Goal: Task Accomplishment & Management: Complete application form

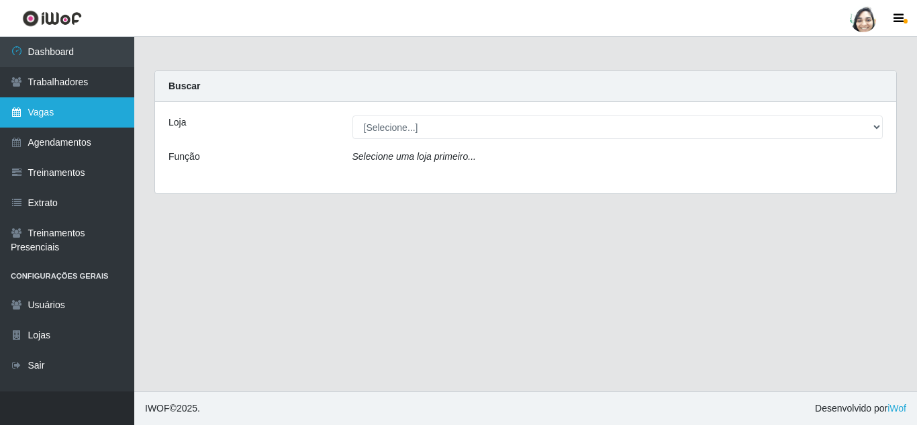
click at [67, 119] on link "Vagas" at bounding box center [67, 112] width 134 height 30
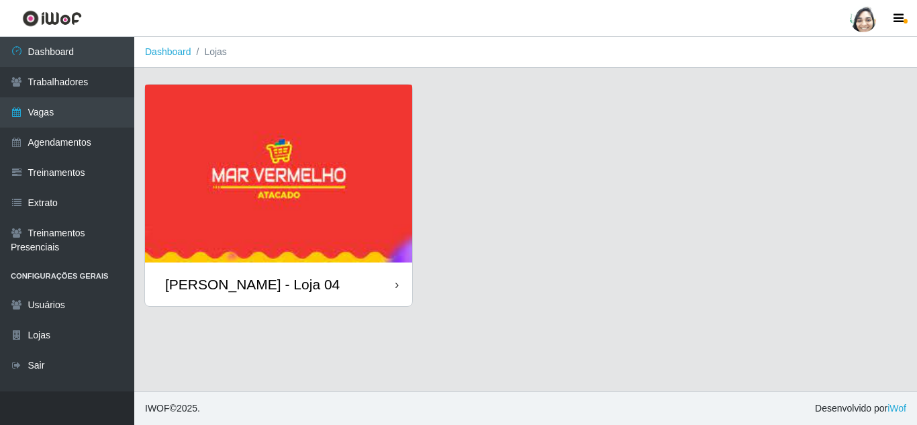
click at [247, 289] on div "[PERSON_NAME] - Loja 04" at bounding box center [252, 284] width 175 height 17
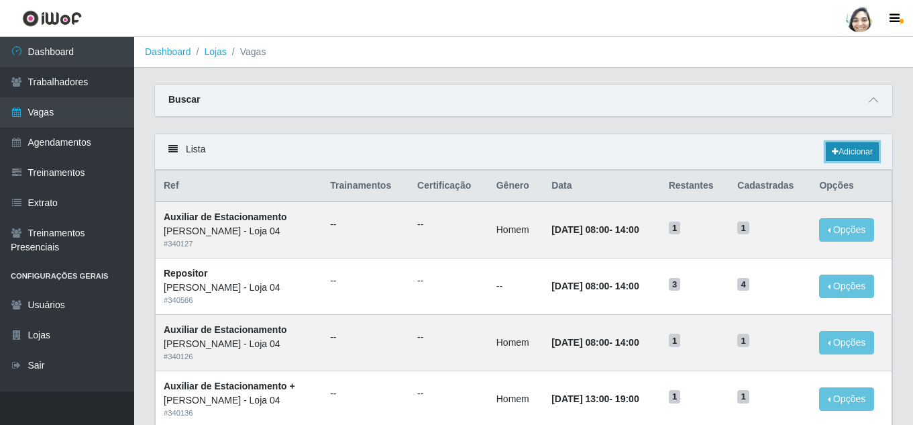
click at [860, 154] on link "Adicionar" at bounding box center [852, 151] width 53 height 19
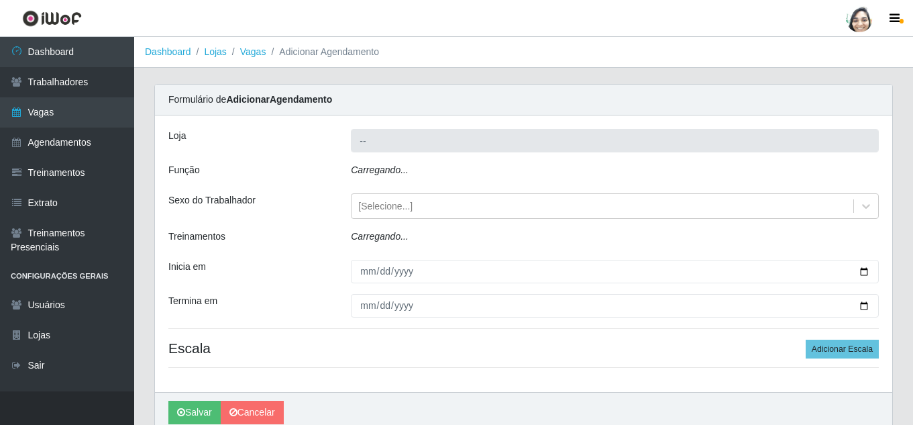
type input "[PERSON_NAME] - Loja 04"
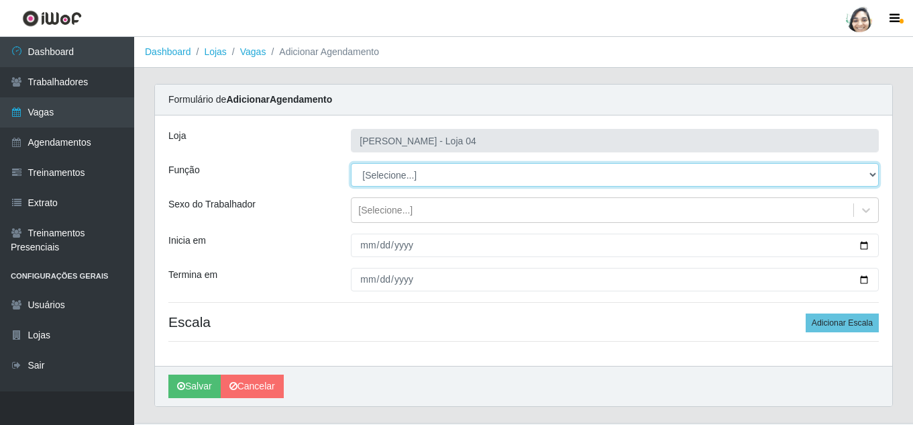
click at [382, 178] on select "[Selecione...] ASG ASG + ASG ++ Auxiliar de Depósito Auxiliar de Depósito + Aux…" at bounding box center [615, 174] width 528 height 23
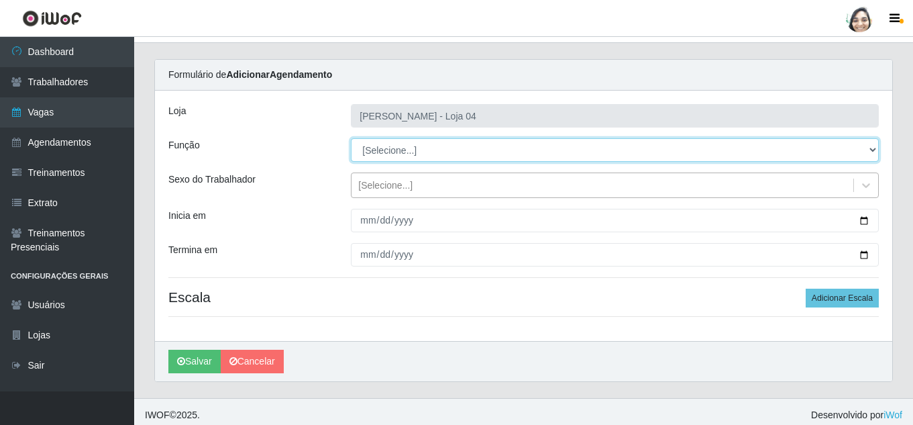
scroll to position [32, 0]
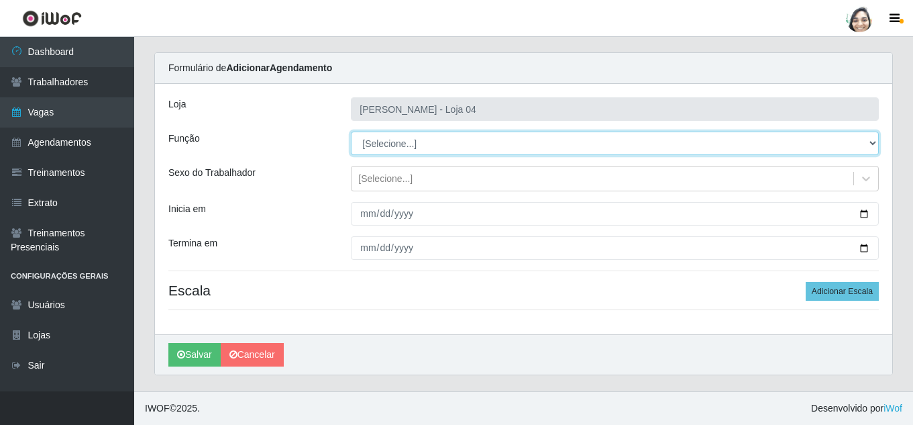
click at [411, 136] on select "[Selecione...] ASG ASG + ASG ++ Auxiliar de Depósito Auxiliar de Depósito + Aux…" at bounding box center [615, 143] width 528 height 23
select select "22"
click at [351, 132] on select "[Selecione...] ASG ASG + ASG ++ Auxiliar de Depósito Auxiliar de Depósito + Aux…" at bounding box center [615, 143] width 528 height 23
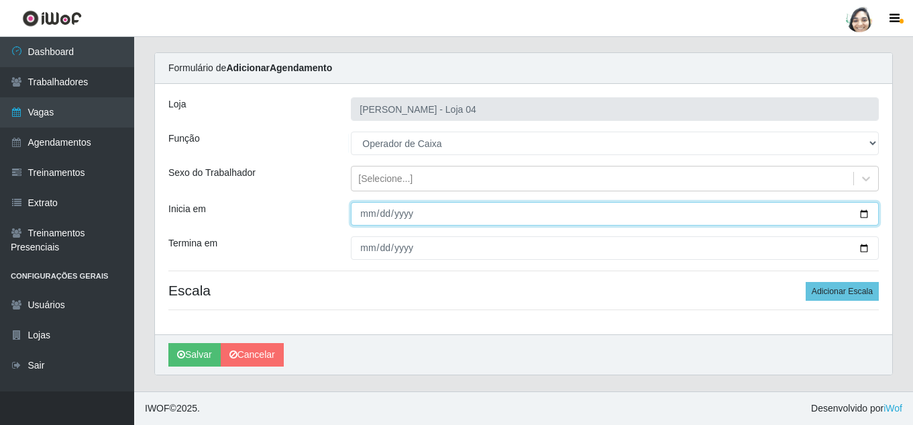
click at [371, 215] on input "Inicia em" at bounding box center [615, 213] width 528 height 23
type input "[DATE]"
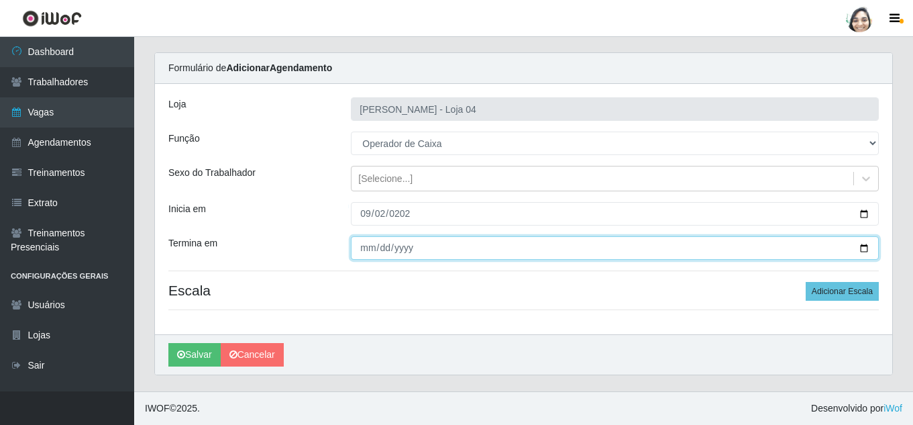
click at [358, 253] on input "Termina em" at bounding box center [615, 247] width 528 height 23
type input "[DATE]"
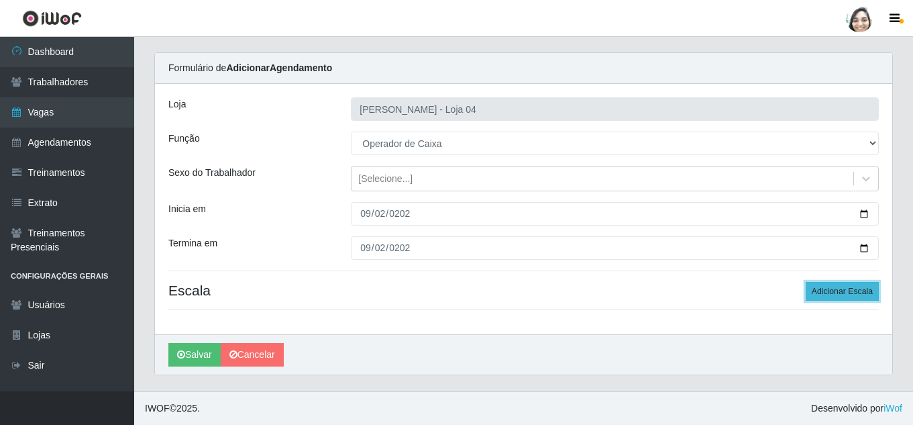
click at [826, 287] on button "Adicionar Escala" at bounding box center [842, 291] width 73 height 19
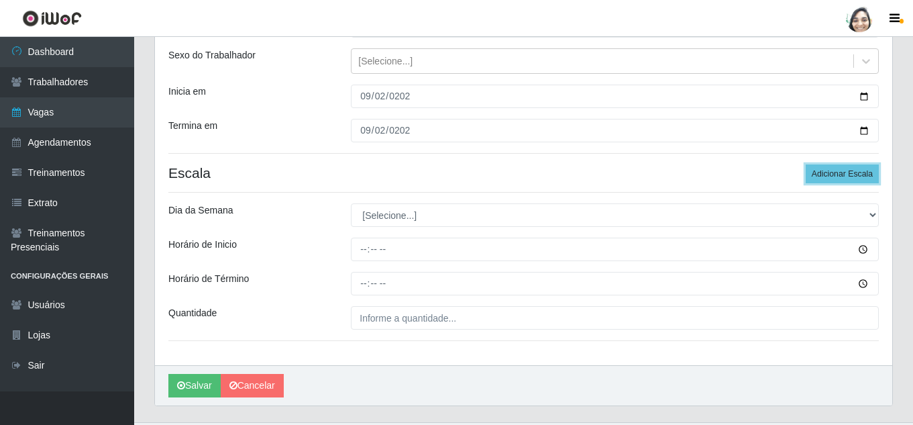
scroll to position [180, 0]
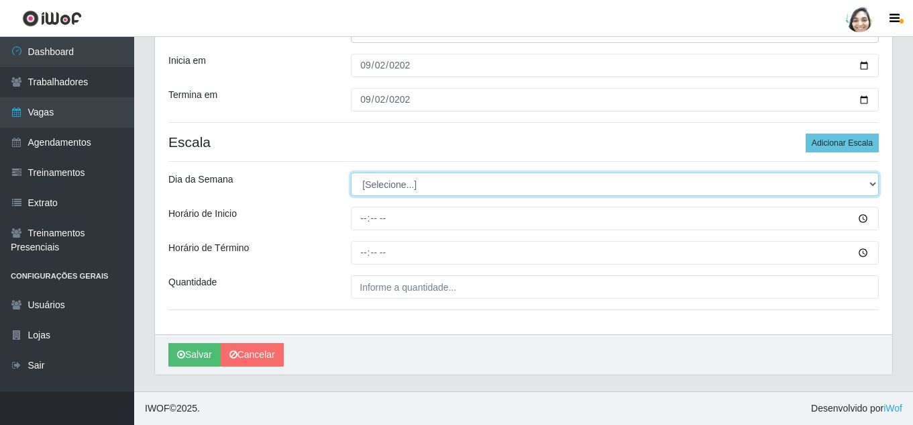
drag, startPoint x: 394, startPoint y: 181, endPoint x: 389, endPoint y: 187, distance: 7.7
click at [394, 181] on select "[Selecione...] Segunda Terça Quarta Quinta Sexta Sábado Domingo" at bounding box center [615, 183] width 528 height 23
select select "2"
click at [351, 172] on select "[Selecione...] Segunda Terça Quarta Quinta Sexta Sábado Domingo" at bounding box center [615, 183] width 528 height 23
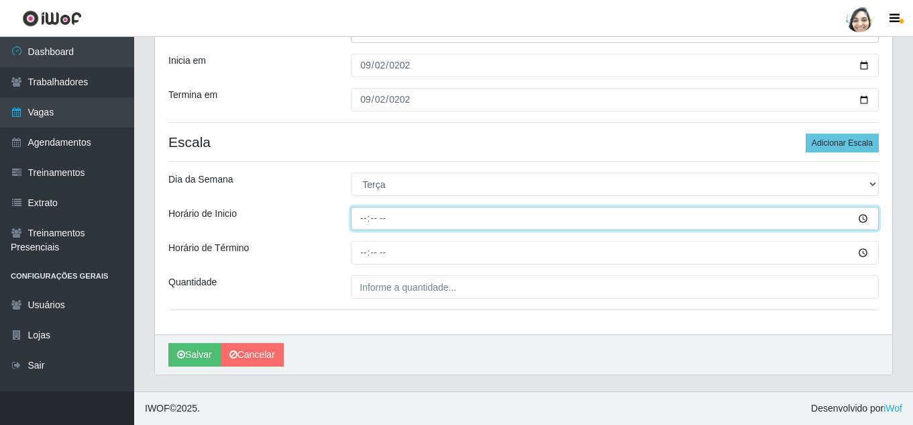
click at [362, 211] on input "Horário de Inicio" at bounding box center [615, 218] width 528 height 23
type input "16:40"
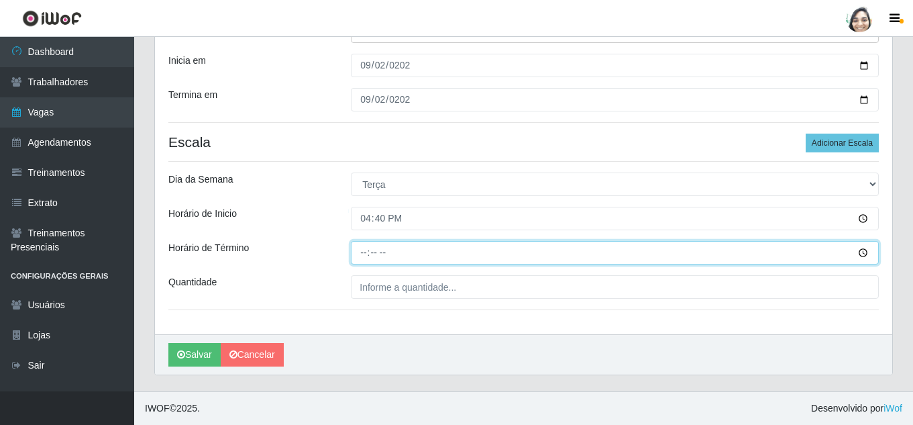
click at [365, 256] on input "Horário de Término" at bounding box center [615, 252] width 528 height 23
type input "22:40"
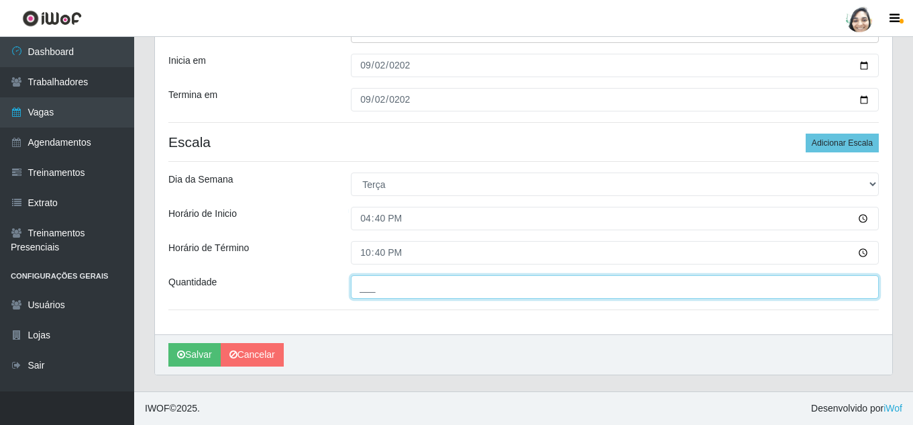
click at [375, 285] on input "___" at bounding box center [615, 286] width 528 height 23
type input "01_"
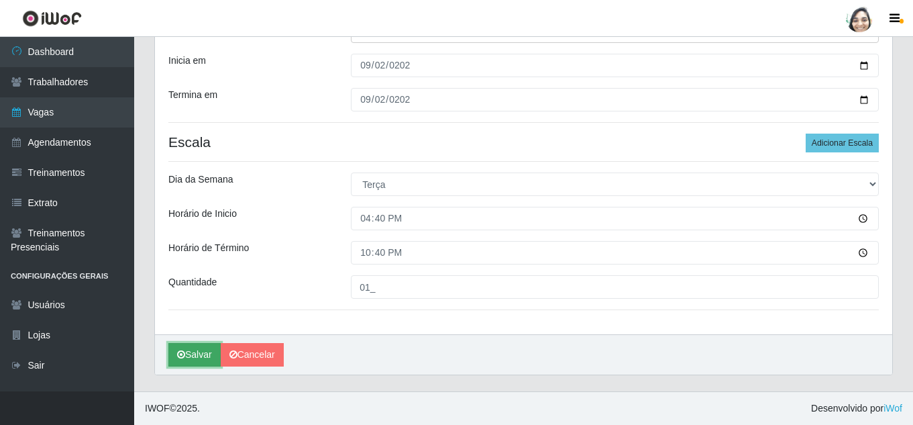
click at [193, 354] on button "Salvar" at bounding box center [194, 354] width 52 height 23
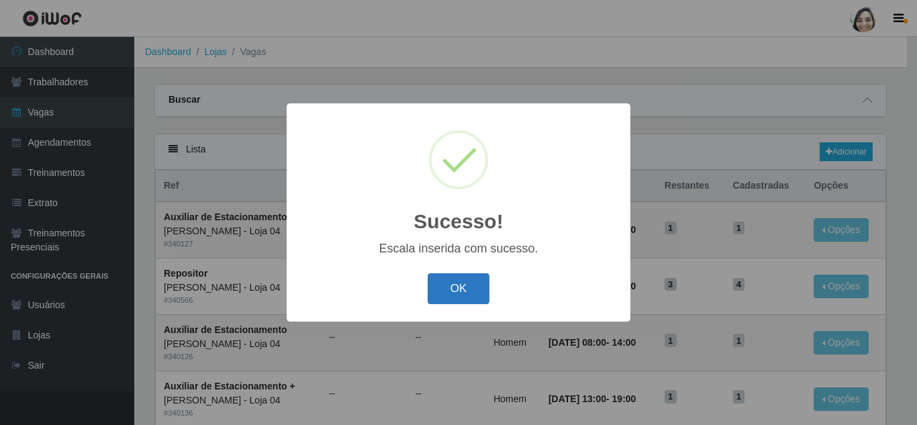
click at [468, 288] on button "OK" at bounding box center [459, 289] width 62 height 32
